Goal: Task Accomplishment & Management: Manage account settings

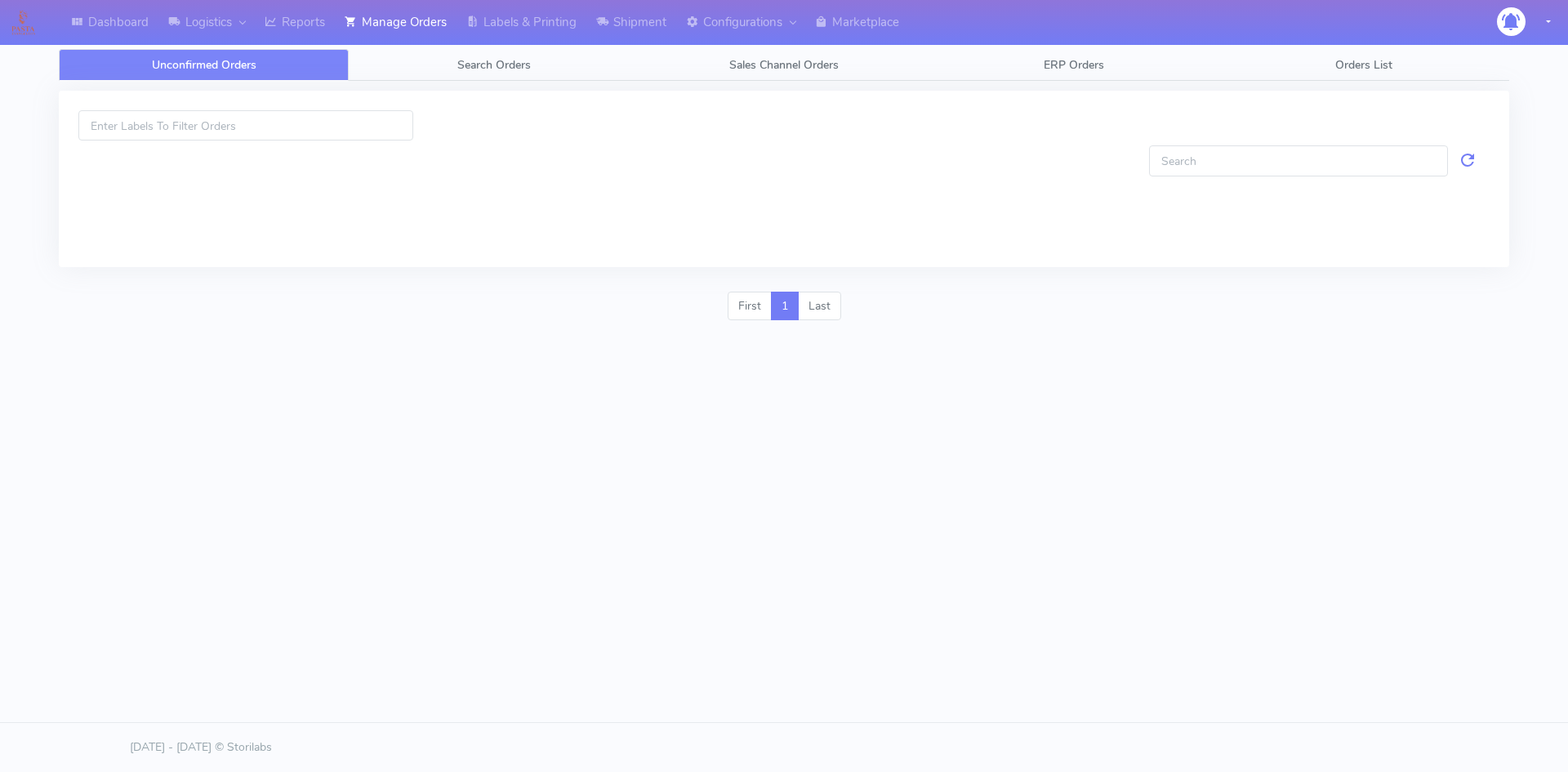
click at [768, 445] on div "Dashboard Logistics [GEOGRAPHIC_DATA] Logistics Reports Manage Orders Labels & …" at bounding box center [784, 308] width 1568 height 617
click at [635, 188] on div at bounding box center [784, 196] width 1411 height 101
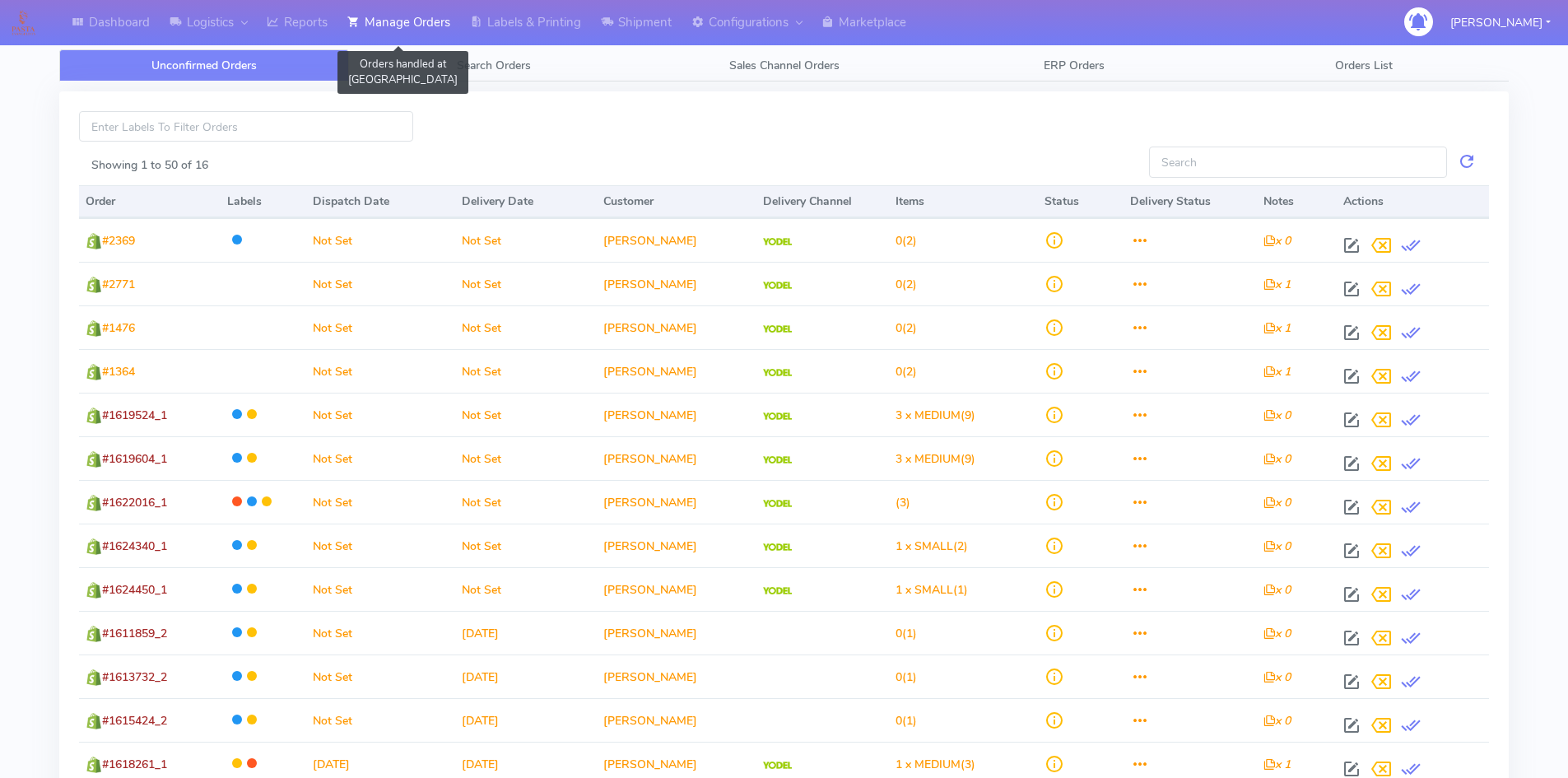
click at [404, 20] on link "Manage Orders" at bounding box center [398, 23] width 123 height 45
click at [456, 65] on span "Search Orders" at bounding box center [493, 65] width 74 height 15
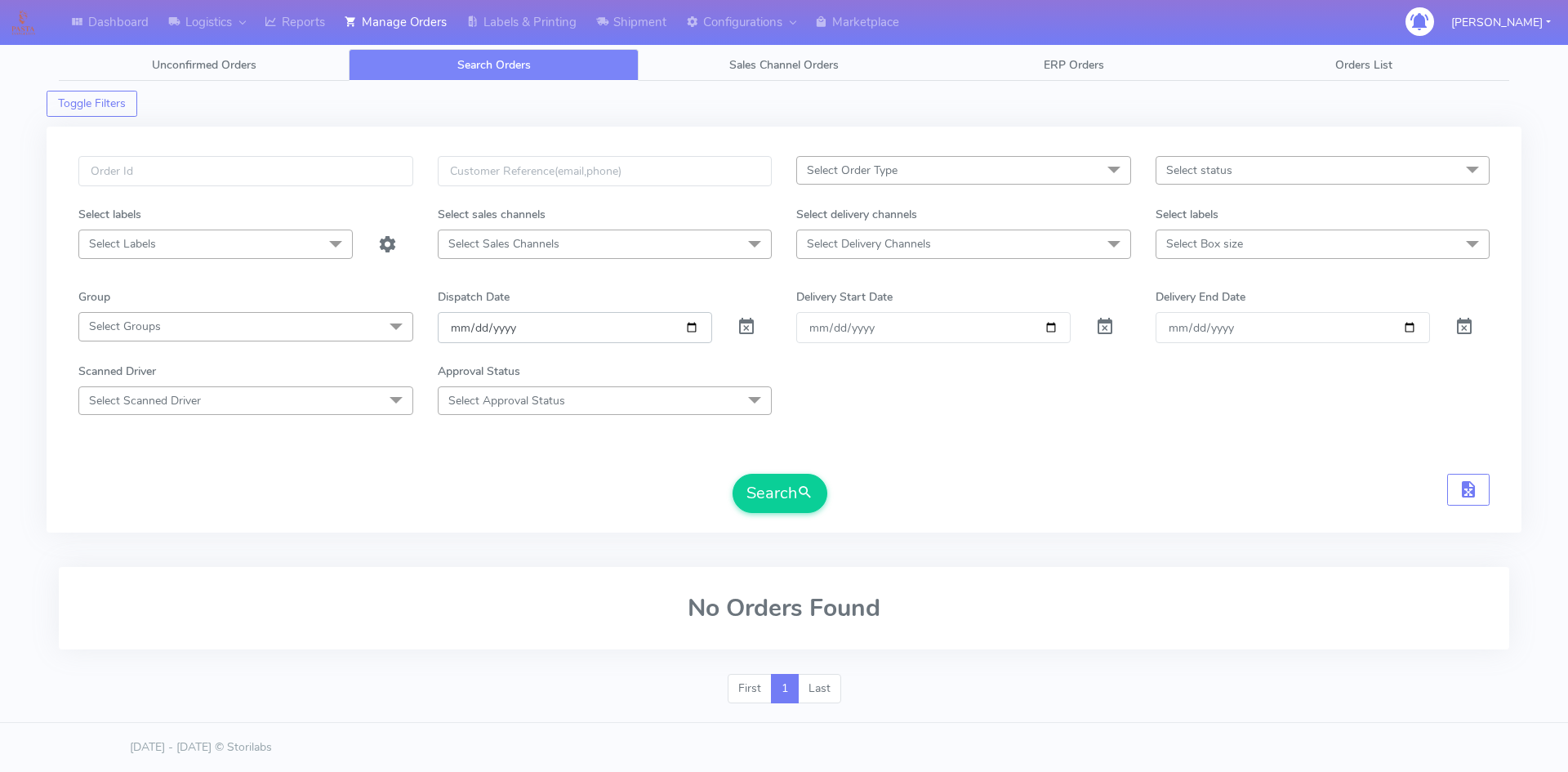
click at [650, 326] on input "2025-09-11" at bounding box center [575, 326] width 274 height 30
click at [750, 328] on span at bounding box center [747, 330] width 20 height 15
